Goal: Complete application form

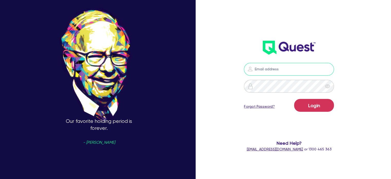
type input "[PERSON_NAME][EMAIL_ADDRESS][DOMAIN_NAME]"
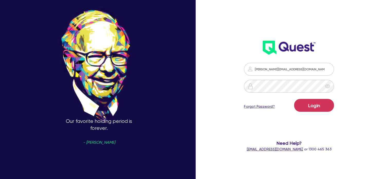
drag, startPoint x: 0, startPoint y: 0, endPoint x: 199, endPoint y: 61, distance: 208.7
click at [198, 61] on div "Our favorite holding period is forever. - [PERSON_NAME]" at bounding box center [99, 89] width 198 height 229
click at [315, 108] on button "Login" at bounding box center [314, 105] width 40 height 13
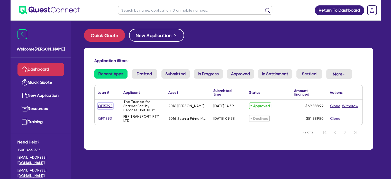
click at [104, 107] on link "QF15398" at bounding box center [105, 106] width 15 height 6
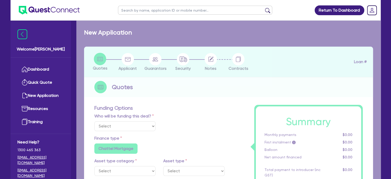
select select "Quest Finance - Own Book"
select select "CARS_AND_LIGHT_TRUCKS"
type input "2016"
radio input "false"
radio input "true"
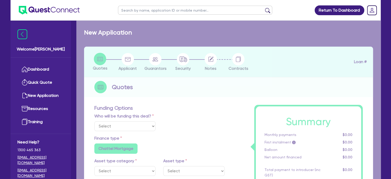
type input "69,888.92"
type input "10"
type input "6,988.89"
radio input "true"
type input "17.95"
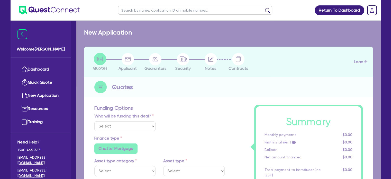
type input "900"
select select "PASSENGER_VEHICLES"
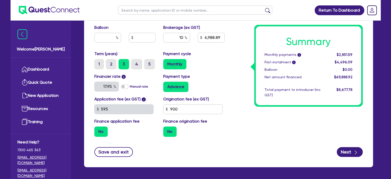
scroll to position [315, 0]
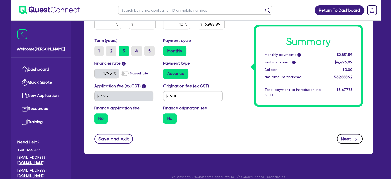
click at [341, 134] on button "Next" at bounding box center [350, 139] width 26 height 10
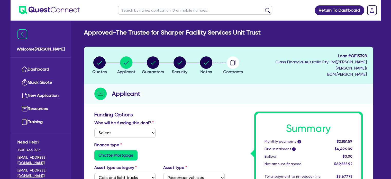
select select "TRUST"
select select "COMPANY"
select select "ADMINISTRATIVE_SUPPORT"
select select "DOMESTIC_COMMERCIAL_CLEANING"
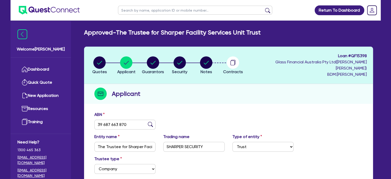
click at [227, 60] on li "Contracts" at bounding box center [233, 65] width 27 height 18
click at [236, 62] on circle "button" at bounding box center [233, 62] width 12 height 12
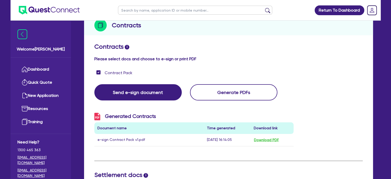
scroll to position [103, 0]
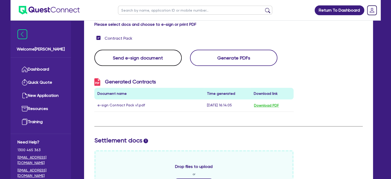
click at [140, 56] on button "Send e-sign document" at bounding box center [137, 58] width 87 height 16
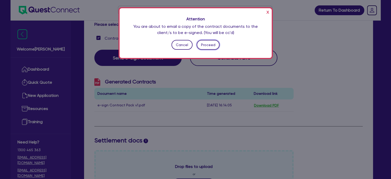
click at [208, 43] on button "Proceed" at bounding box center [208, 45] width 23 height 10
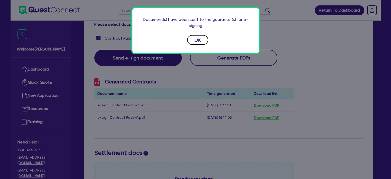
click at [200, 40] on button "OK" at bounding box center [197, 40] width 21 height 10
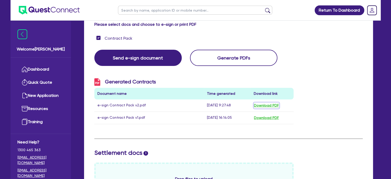
click at [266, 102] on button "Download PDF" at bounding box center [266, 105] width 25 height 6
click at [338, 105] on div "Generated Contracts Document name Time generated Download link e-sign Contract …" at bounding box center [228, 103] width 276 height 50
